Goal: Check status: Check status

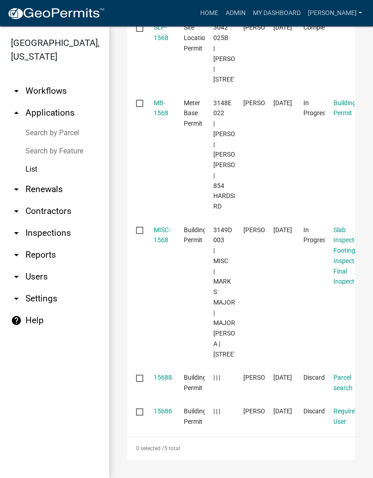
scroll to position [236, 0]
type input "1568"
click at [165, 106] on link "MB-1568" at bounding box center [161, 108] width 15 height 18
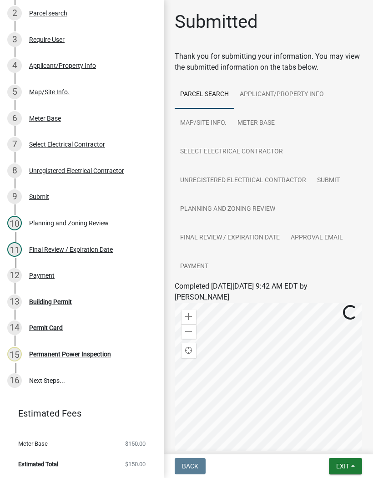
scroll to position [184, 0]
click at [51, 326] on div "Permit Card" at bounding box center [46, 327] width 34 height 6
click at [73, 351] on div "Permanent Power Inspection" at bounding box center [70, 354] width 82 height 6
click at [54, 303] on div "Building Permit" at bounding box center [50, 301] width 43 height 6
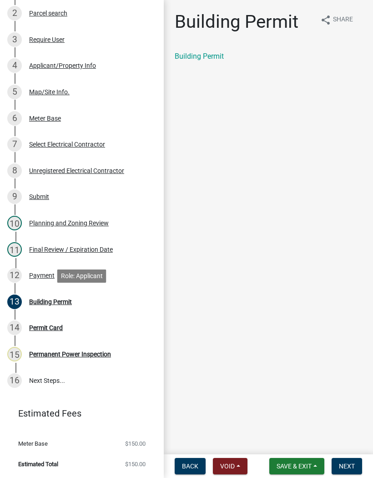
click at [352, 473] on button "Next" at bounding box center [347, 466] width 30 height 16
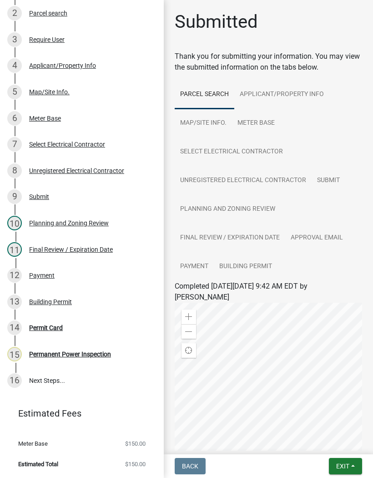
click at [87, 361] on link "15 Permanent Power Inspection" at bounding box center [82, 354] width 164 height 26
click at [64, 352] on div "Permanent Power Inspection" at bounding box center [70, 354] width 82 height 6
click at [51, 351] on div "Permanent Power Inspection" at bounding box center [70, 354] width 82 height 6
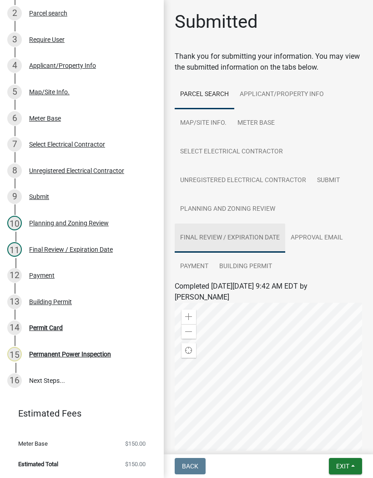
click at [227, 235] on link "Final Review / Expiration Date" at bounding box center [230, 237] width 111 height 29
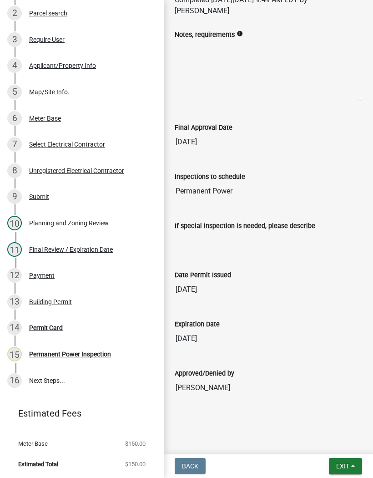
scroll to position [286, 0]
click at [85, 352] on div "Permanent Power Inspection" at bounding box center [70, 354] width 82 height 6
click at [83, 361] on link "15 Permanent Power Inspection" at bounding box center [82, 354] width 164 height 26
click at [81, 356] on div "Permanent Power Inspection" at bounding box center [70, 354] width 82 height 6
click at [72, 353] on div "Permanent Power Inspection" at bounding box center [70, 354] width 82 height 6
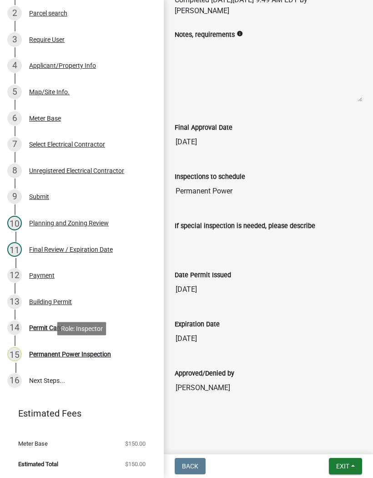
click at [65, 249] on div "Final Review / Expiration Date" at bounding box center [71, 249] width 84 height 6
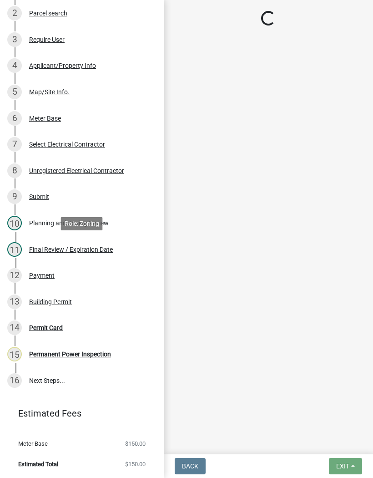
scroll to position [0, 0]
select select "f66b4cef-93c9-440c-84d8-a2c8d35cb7c1"
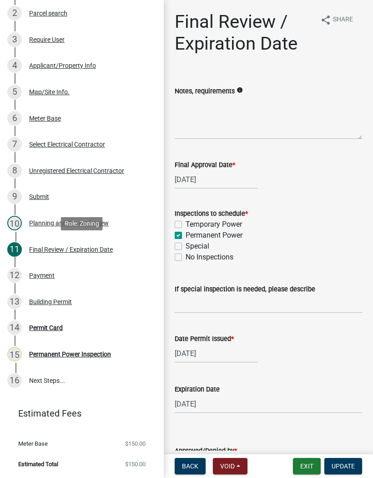
click at [304, 467] on button "Exit" at bounding box center [307, 466] width 28 height 16
